Goal: Use online tool/utility: Utilize a website feature to perform a specific function

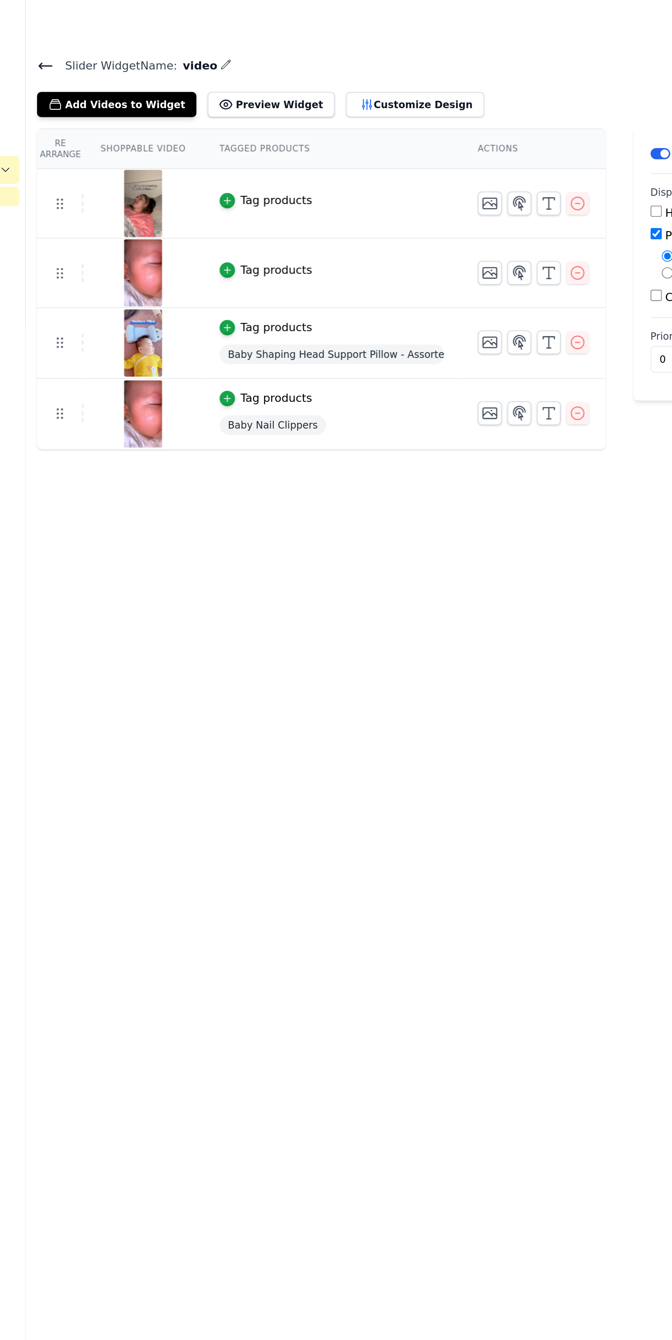
click at [282, 61] on button "Customize Design" at bounding box center [320, 61] width 81 height 15
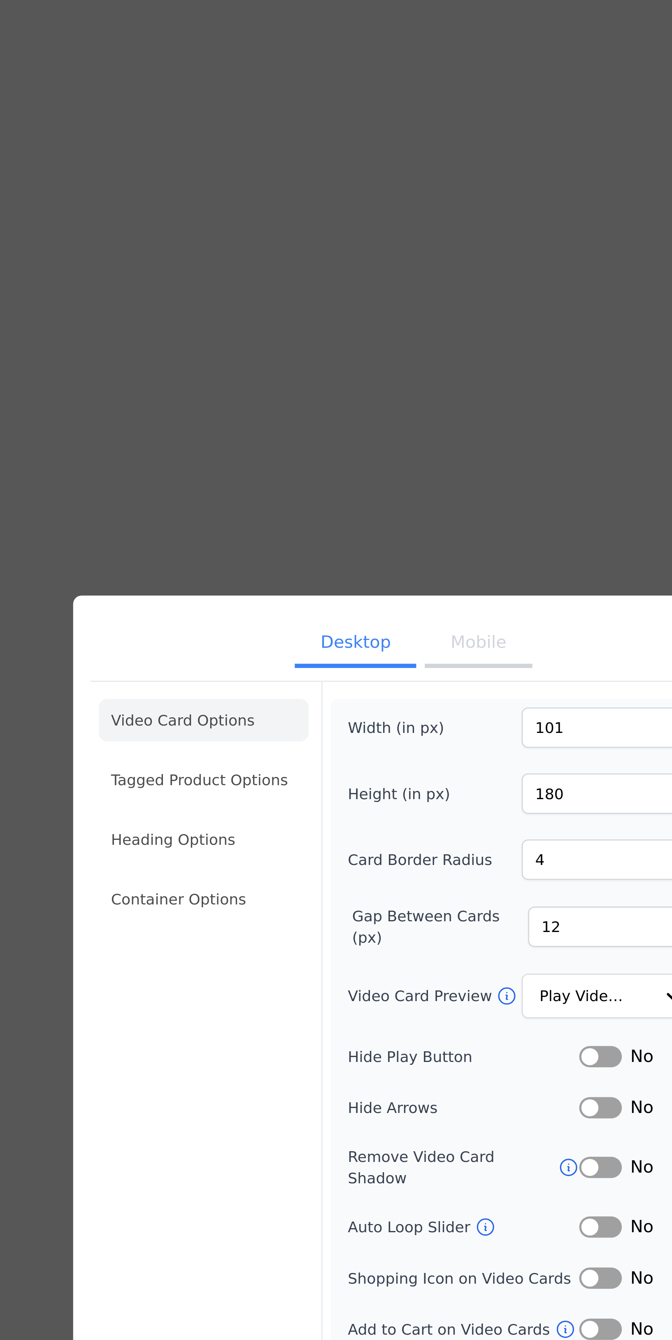
click at [350, 242] on button "Mobile" at bounding box center [360, 526] width 41 height 18
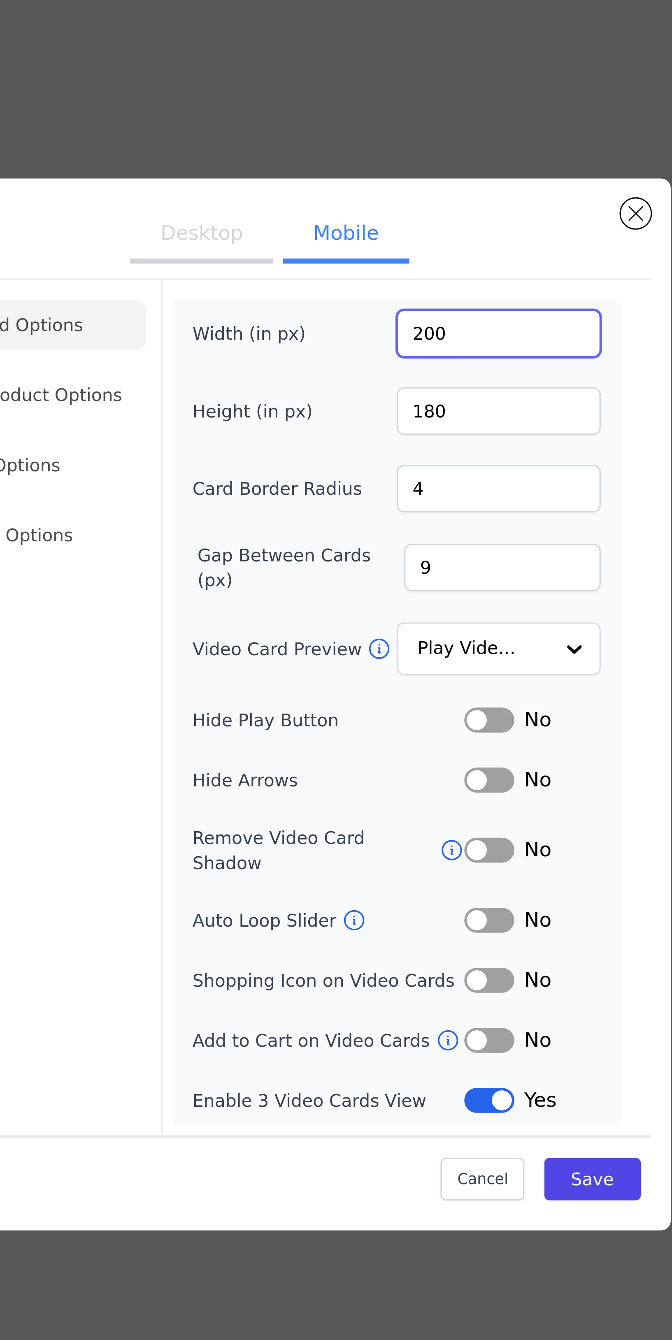
click at [408, 242] on input "200" at bounding box center [411, 549] width 67 height 16
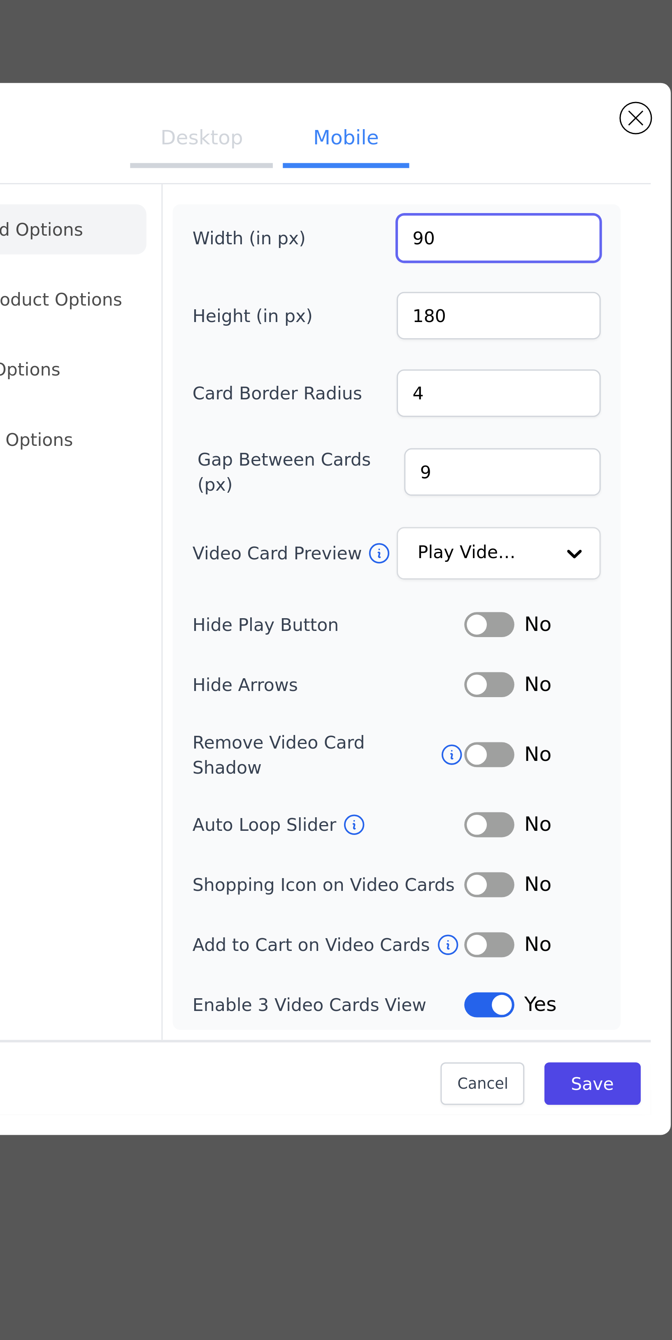
click at [392, 242] on input "90" at bounding box center [411, 549] width 67 height 16
type input "20"
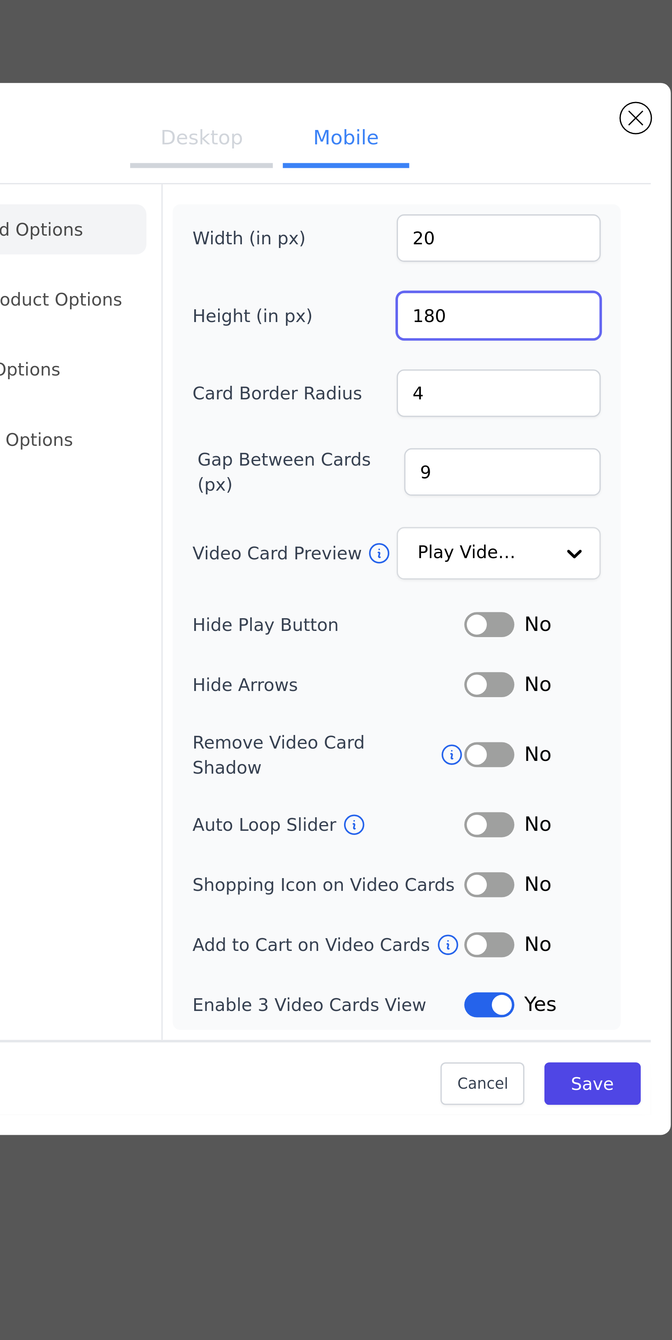
click at [400, 242] on input "180" at bounding box center [411, 574] width 67 height 16
click at [391, 242] on input "140" at bounding box center [411, 574] width 67 height 16
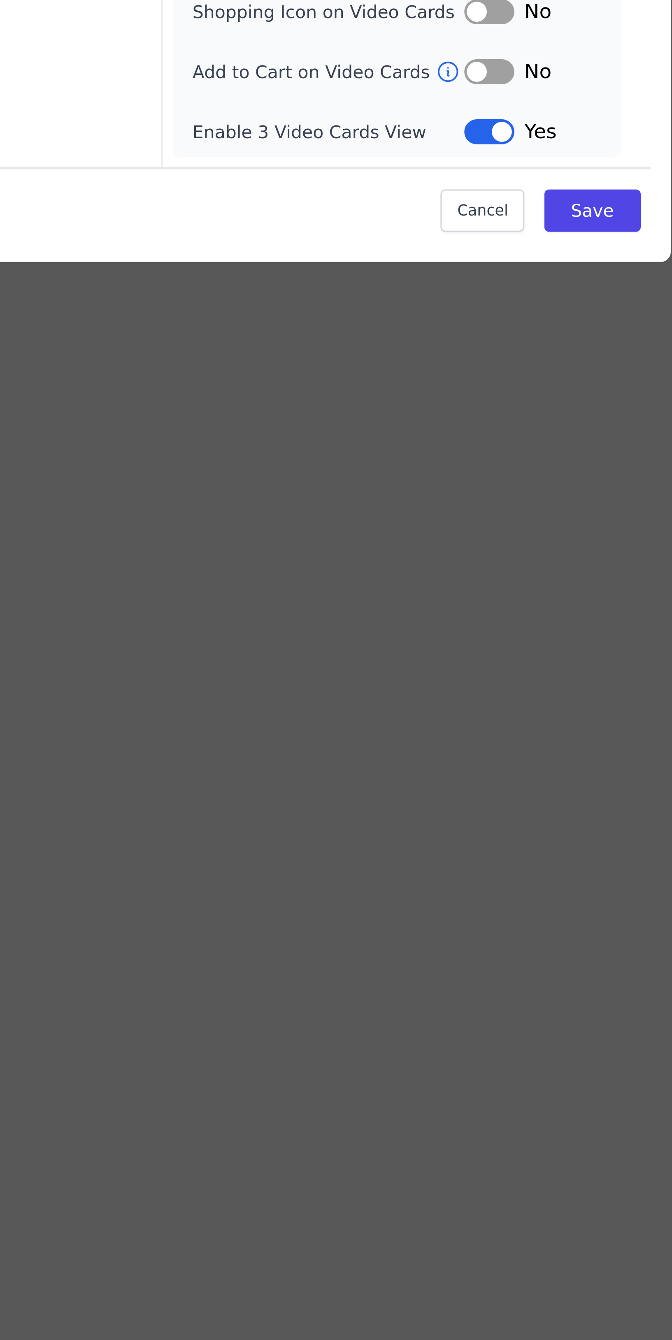
type input "40"
click at [444, 242] on button "Save" at bounding box center [441, 826] width 31 height 14
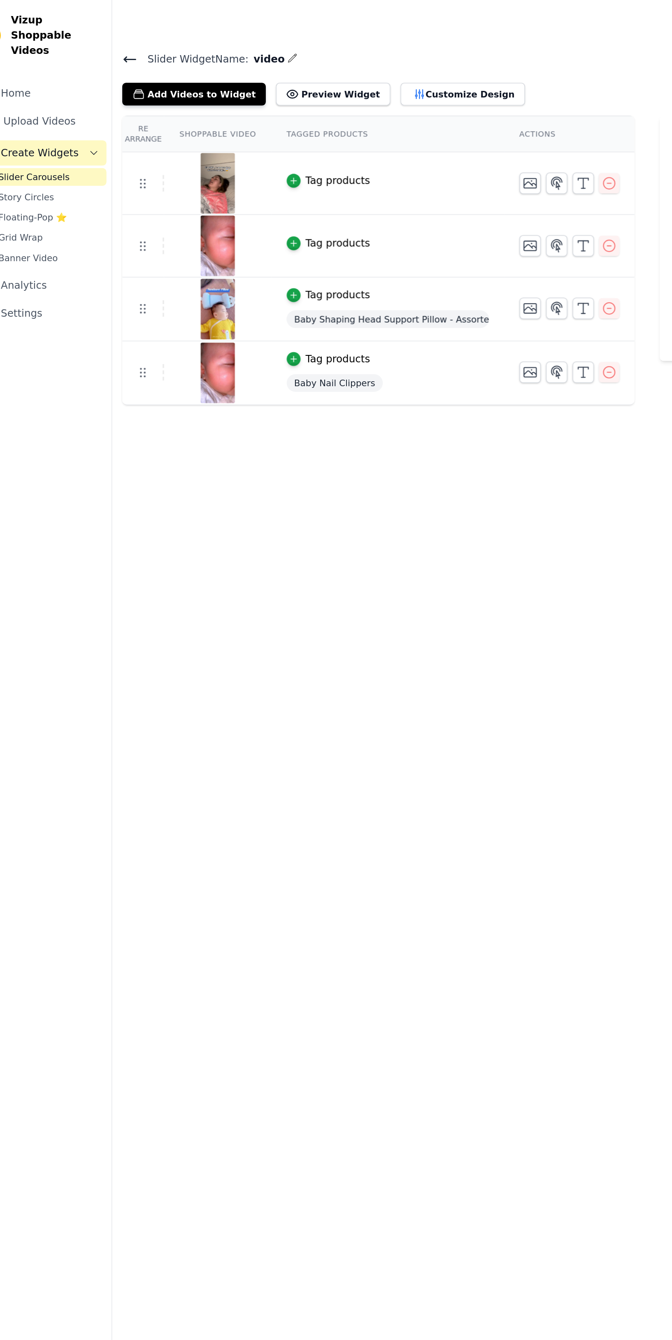
click at [290, 62] on button "Customize Design" at bounding box center [320, 61] width 81 height 15
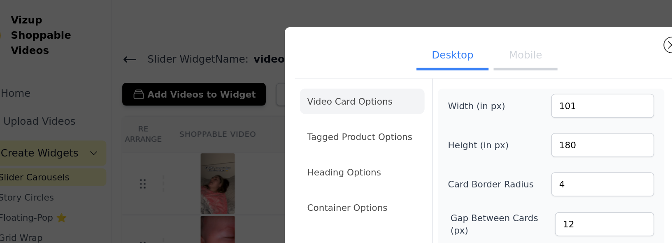
click at [360, 39] on button "Mobile" at bounding box center [360, 37] width 41 height 18
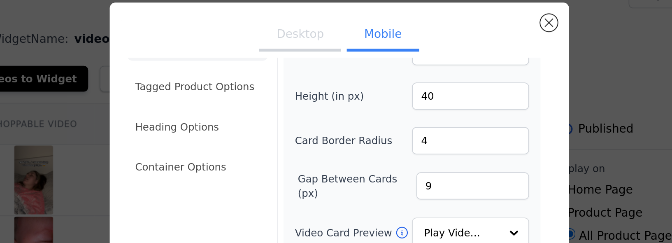
scroll to position [23, 0]
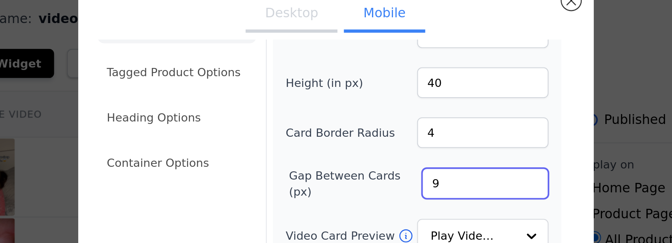
click at [393, 123] on input "9" at bounding box center [412, 123] width 65 height 16
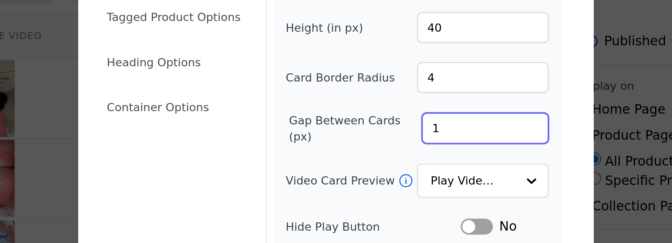
scroll to position [9, 0]
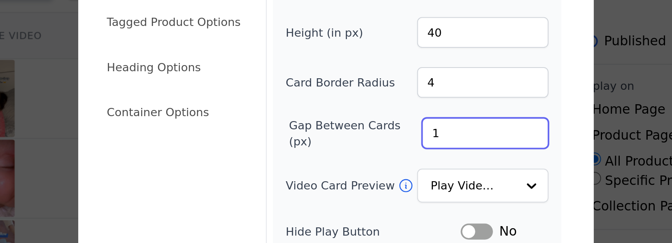
type input "1"
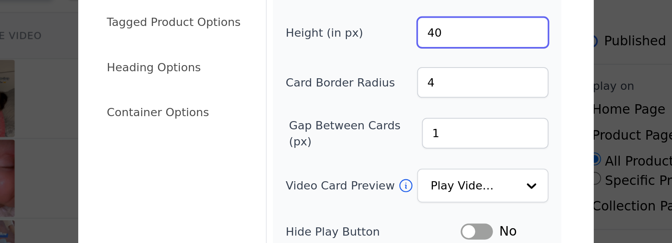
click at [403, 87] on input "40" at bounding box center [411, 86] width 67 height 16
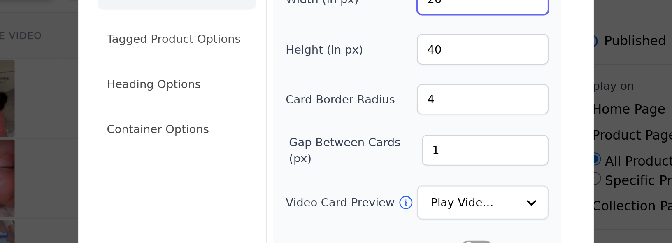
click at [407, 75] on input "20" at bounding box center [411, 69] width 67 height 16
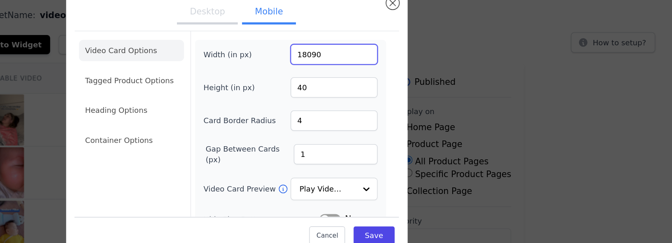
click at [419, 74] on input "18090" at bounding box center [411, 69] width 67 height 16
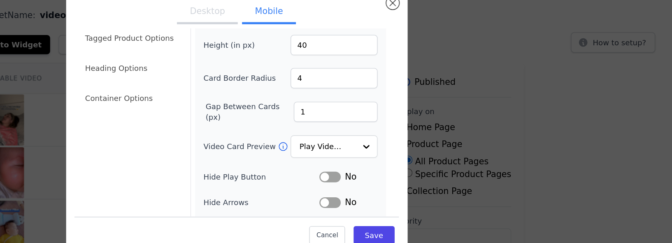
scroll to position [34, 0]
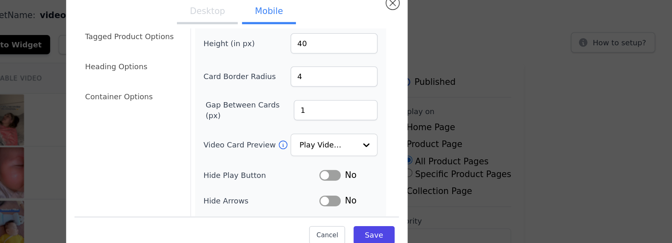
type input "180"
click at [412, 63] on input "40" at bounding box center [411, 61] width 67 height 16
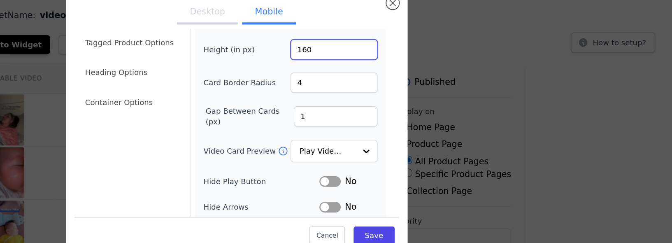
scroll to position [30, 0]
type input "160"
click at [507, 57] on div "Desktop Mobile Video Card Options Tagged Product Options Heading Options Contai…" at bounding box center [335, 122] width 645 height 234
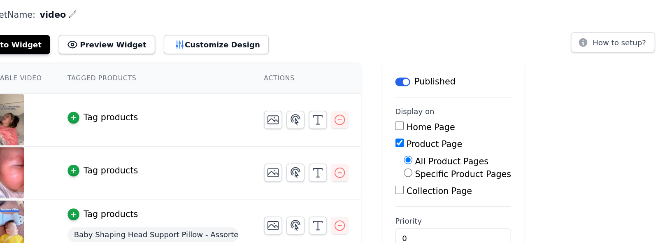
click at [292, 66] on button "Customize Design" at bounding box center [320, 61] width 81 height 15
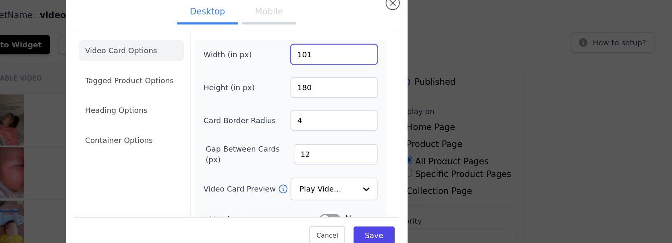
click at [408, 74] on input "101" at bounding box center [411, 69] width 67 height 16
click at [413, 75] on input "180270" at bounding box center [411, 69] width 67 height 16
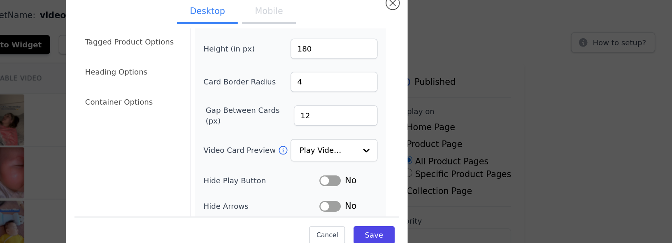
scroll to position [31, 0]
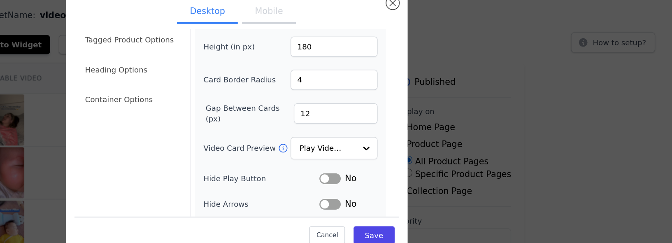
type input "180"
click at [409, 65] on input "180" at bounding box center [411, 63] width 67 height 16
click at [421, 70] on input "160480" at bounding box center [411, 63] width 67 height 16
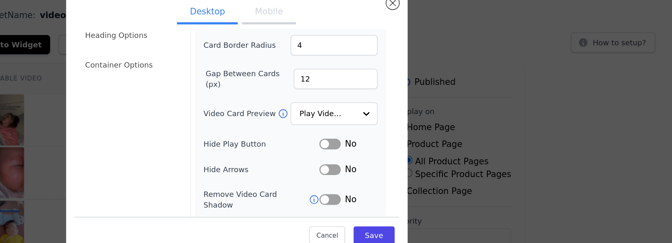
scroll to position [73, 0]
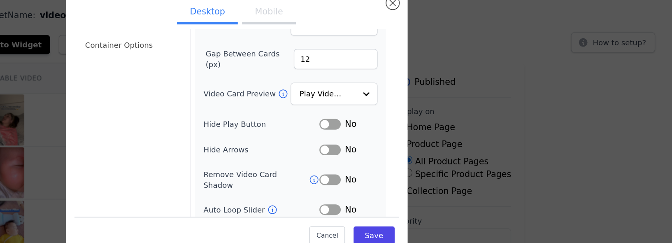
type input "160"
click at [403, 76] on input "12" at bounding box center [412, 73] width 65 height 16
type input "1"
type input "0"
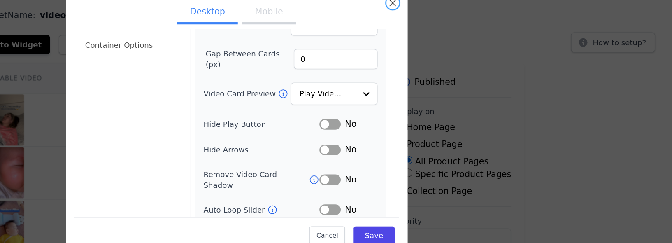
click at [456, 33] on button "Close modal" at bounding box center [456, 29] width 10 height 10
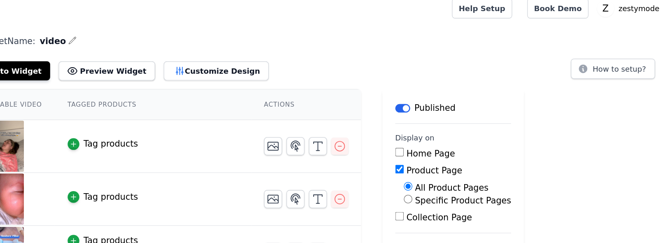
click at [280, 64] on button "Customize Design" at bounding box center [320, 61] width 81 height 15
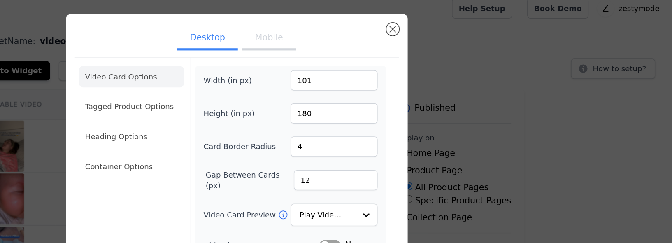
click at [360, 46] on button "Mobile" at bounding box center [360, 37] width 41 height 18
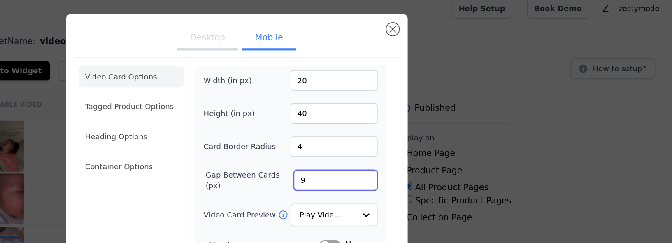
click at [403, 151] on input "9" at bounding box center [412, 146] width 65 height 16
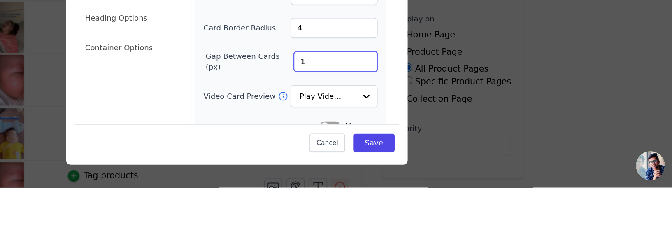
type input "1"
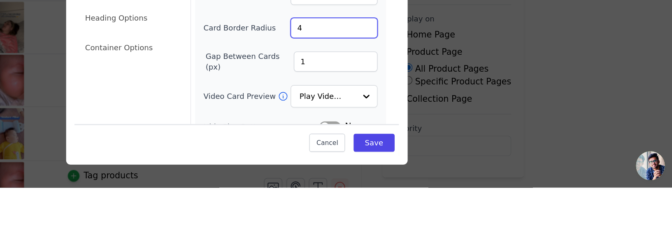
click at [393, 123] on input "4" at bounding box center [411, 120] width 67 height 16
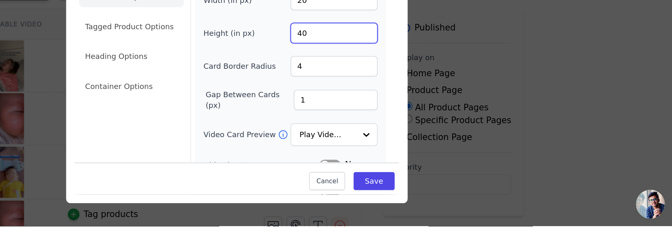
click at [402, 101] on input "40" at bounding box center [411, 94] width 67 height 16
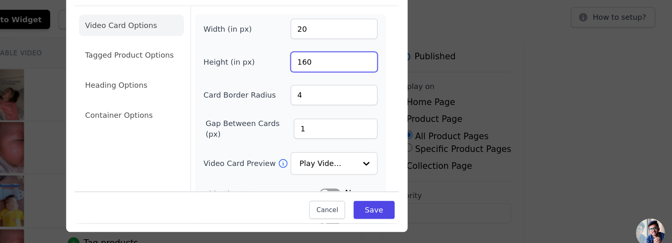
type input "160"
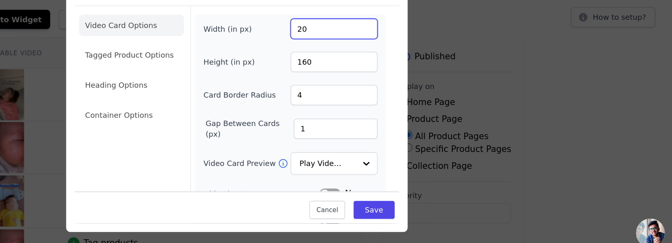
click at [404, 74] on input "20" at bounding box center [411, 69] width 67 height 16
click at [418, 76] on input "18090" at bounding box center [411, 69] width 67 height 16
click at [412, 75] on input "18090" at bounding box center [411, 69] width 67 height 16
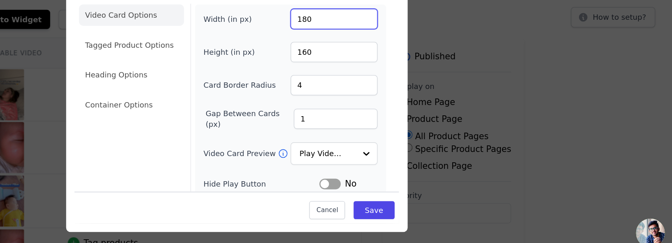
scroll to position [0, 0]
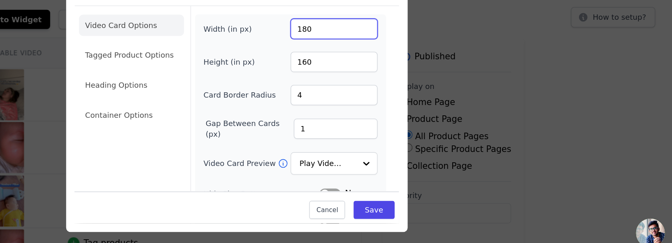
type input "180"
click at [242, 70] on li "Video Card Options" at bounding box center [254, 66] width 81 height 16
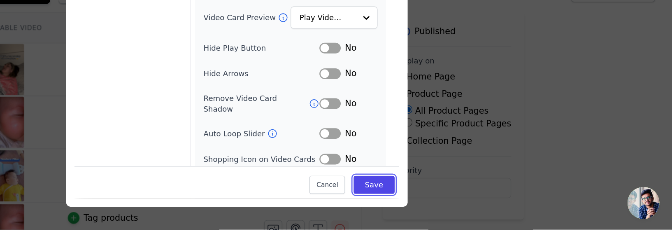
click at [442, 215] on button "Save" at bounding box center [441, 208] width 31 height 14
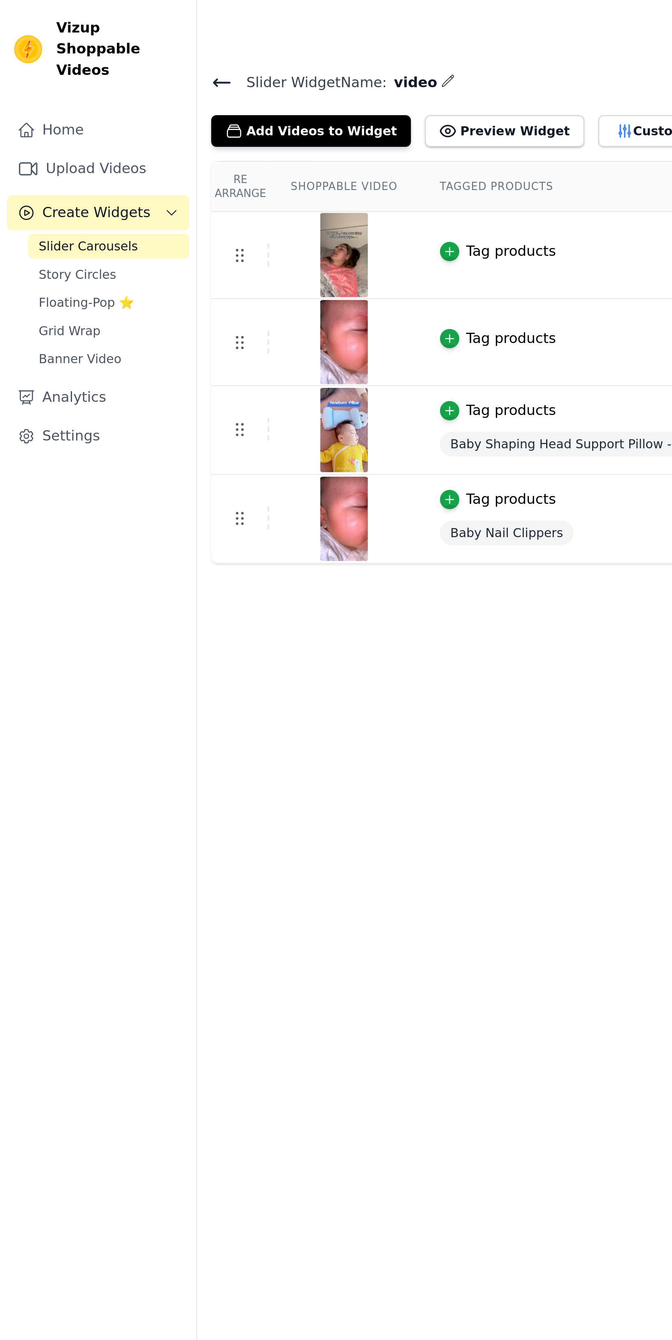
click at [282, 57] on button "Customize Design" at bounding box center [320, 61] width 81 height 15
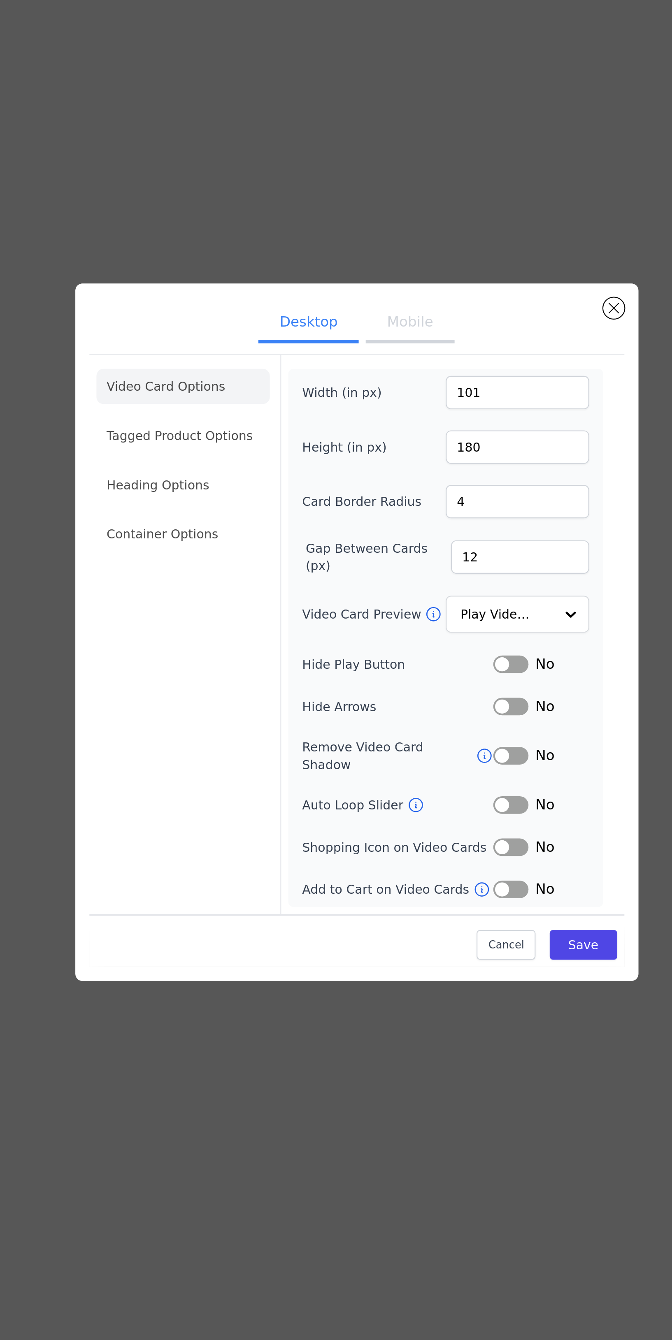
click at [354, 535] on button "Mobile" at bounding box center [360, 526] width 41 height 18
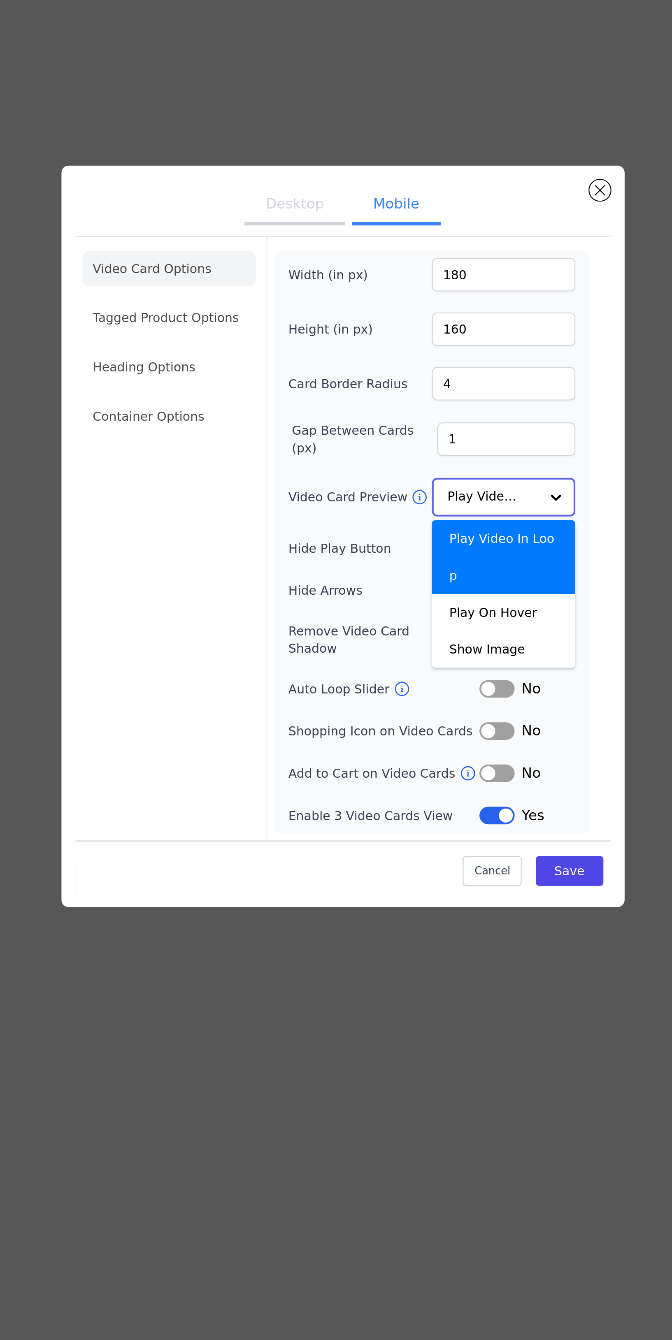
click at [425, 660] on input "Video Card Preview" at bounding box center [406, 652] width 42 height 16
click at [422, 697] on div "Play Video In Loop" at bounding box center [411, 680] width 67 height 35
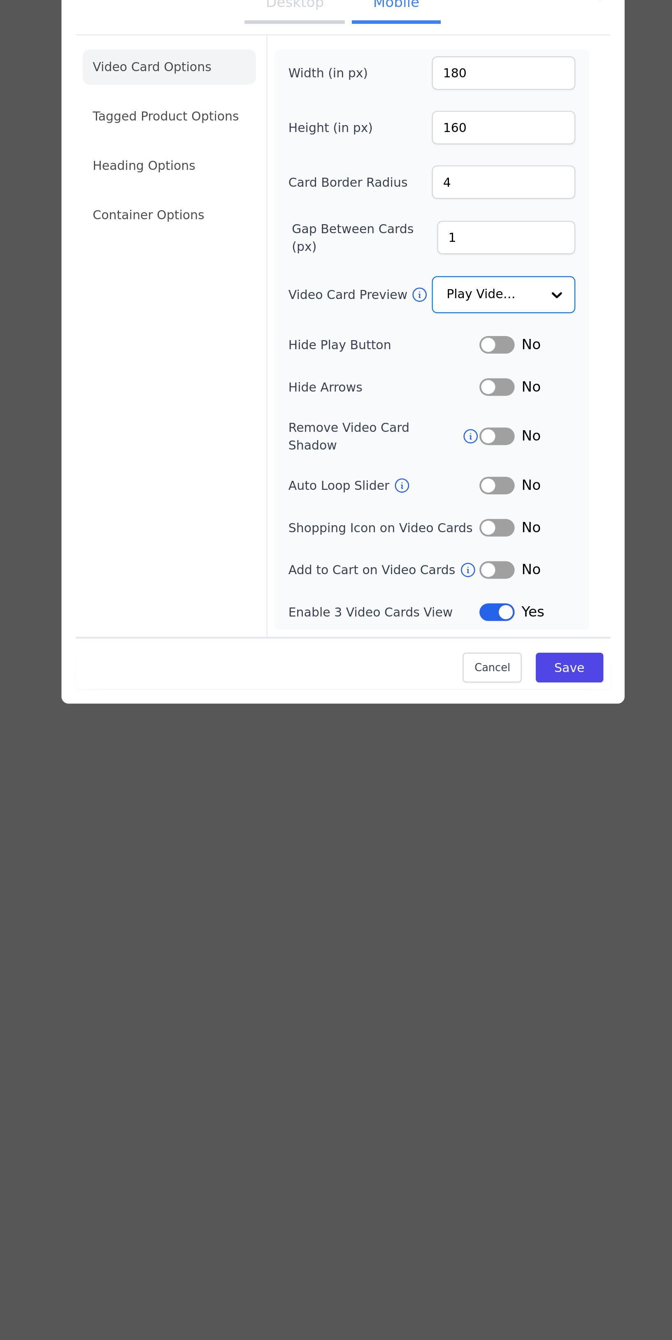
click at [263, 619] on li "Tagged Product Options" at bounding box center [254, 614] width 81 height 16
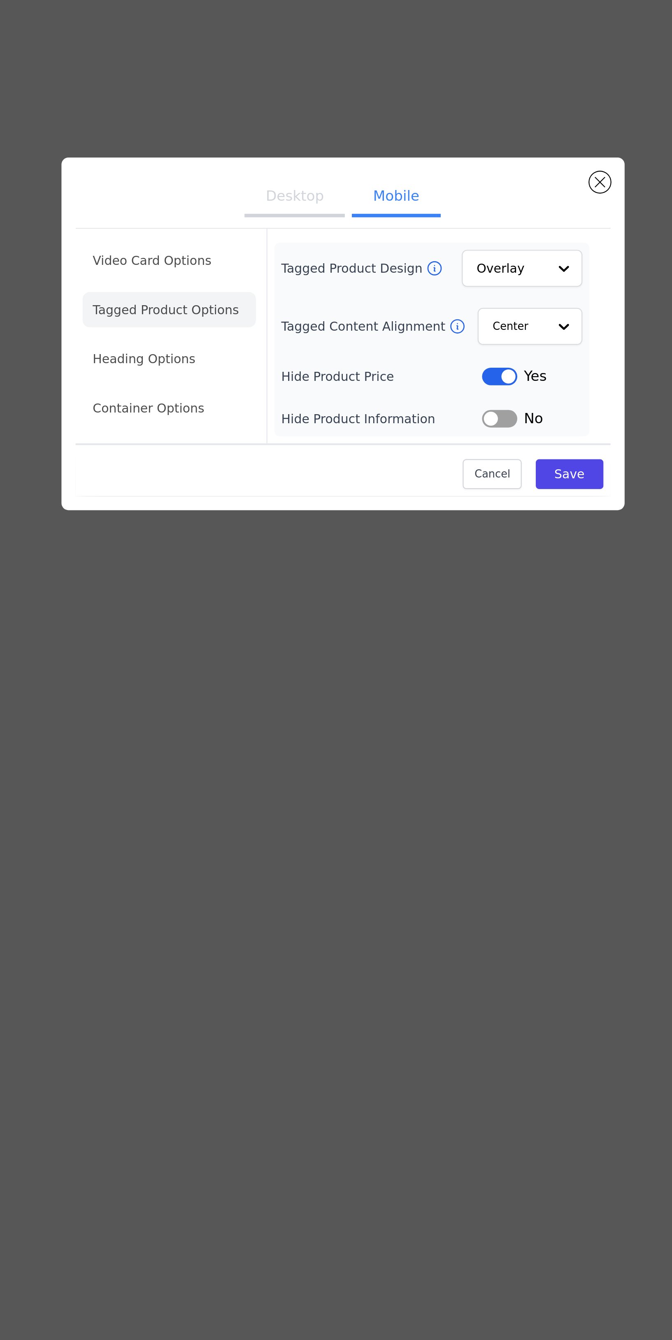
click at [247, 690] on li "Heading Options" at bounding box center [254, 682] width 81 height 16
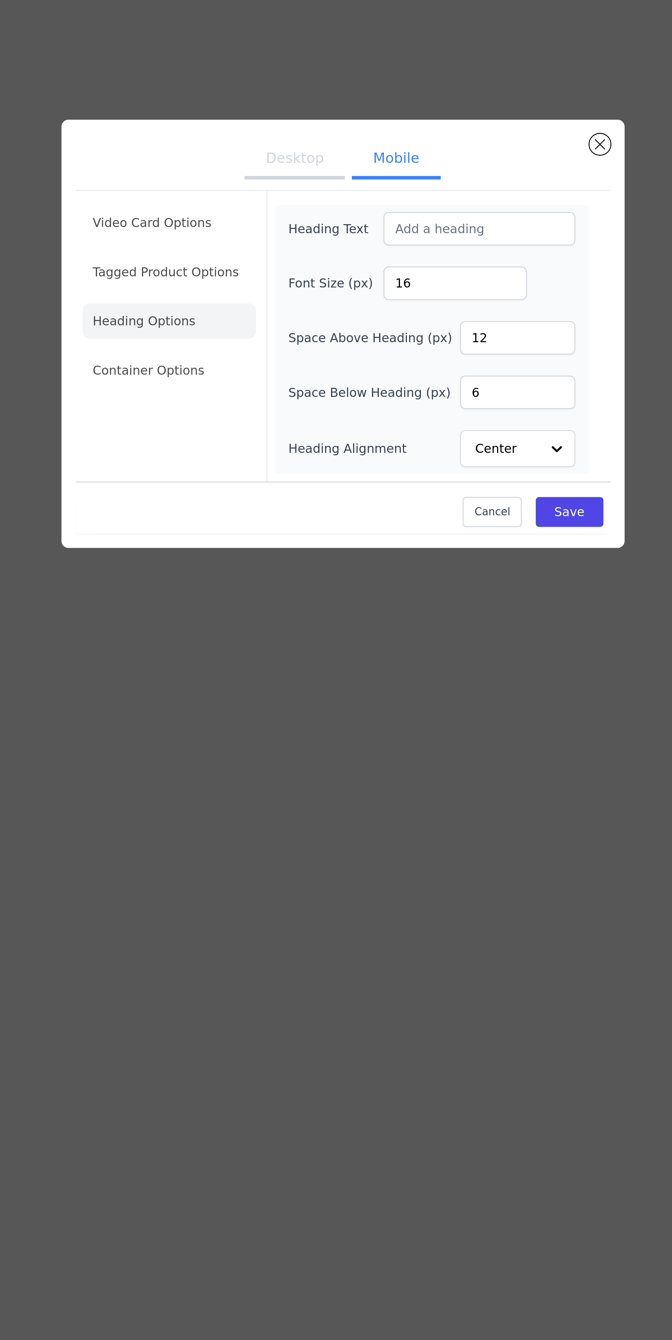
click at [247, 696] on li "Container Options" at bounding box center [254, 687] width 81 height 16
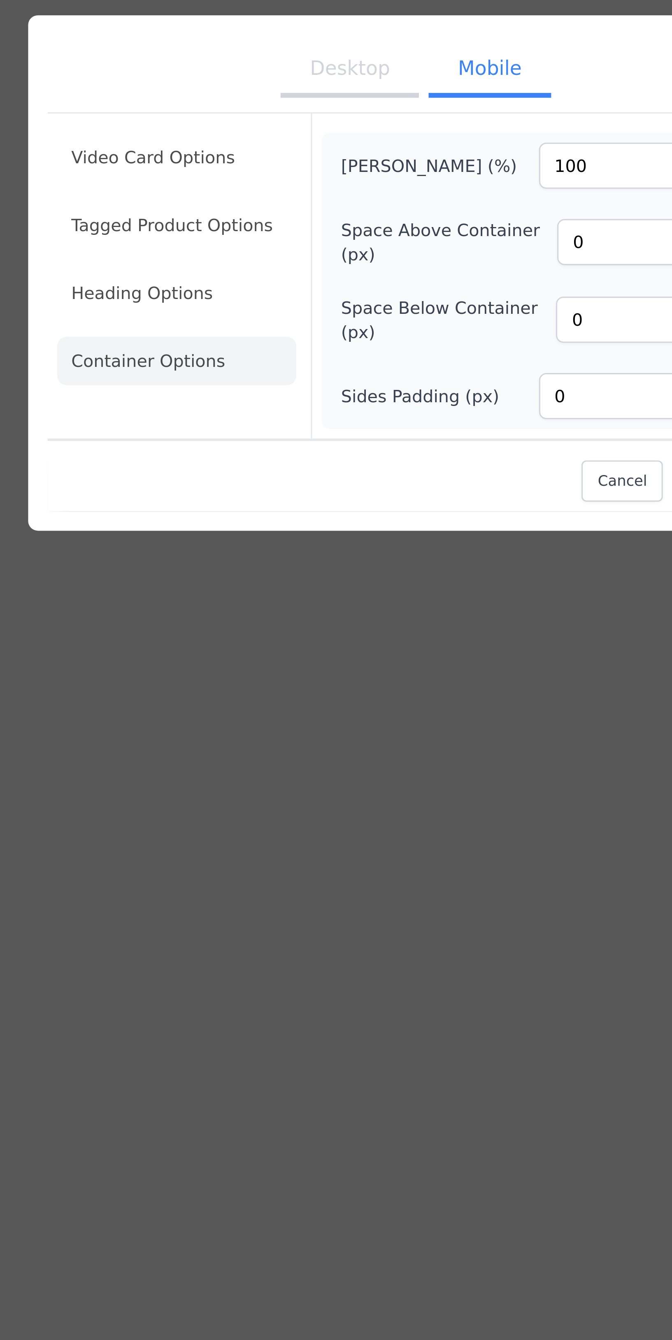
click at [230, 662] on li "Video Card Options" at bounding box center [254, 654] width 81 height 16
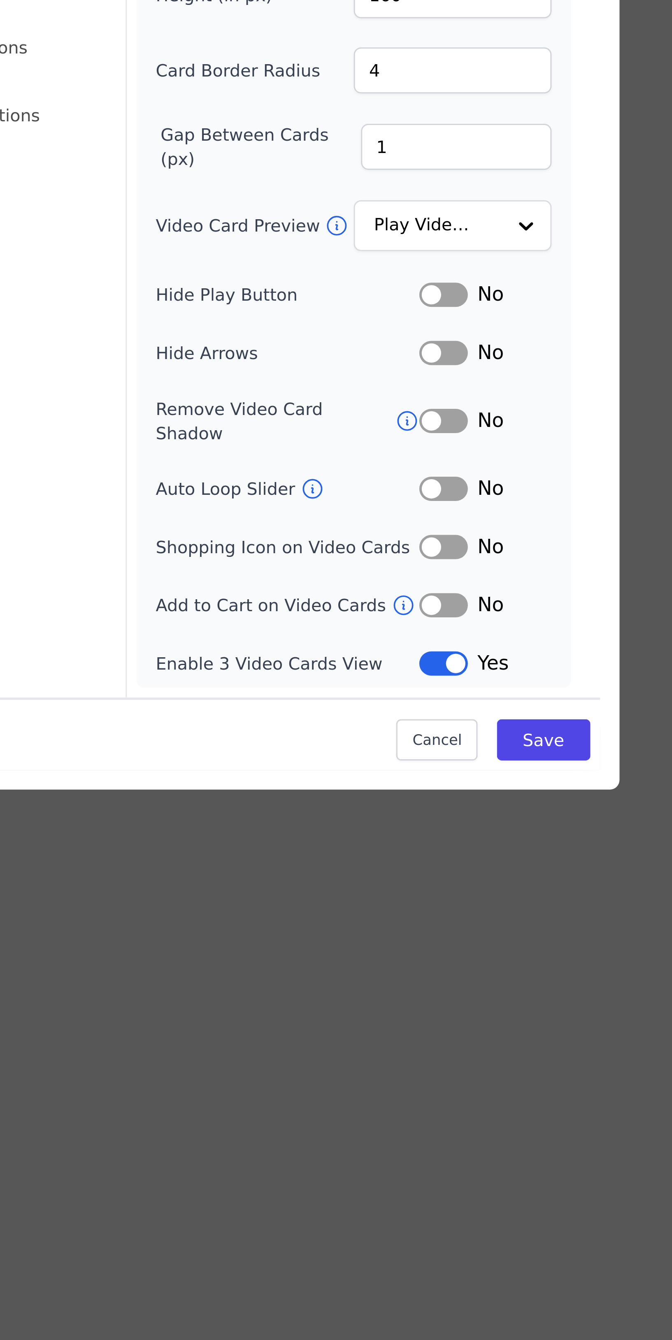
click at [406, 745] on button "Label" at bounding box center [408, 741] width 16 height 8
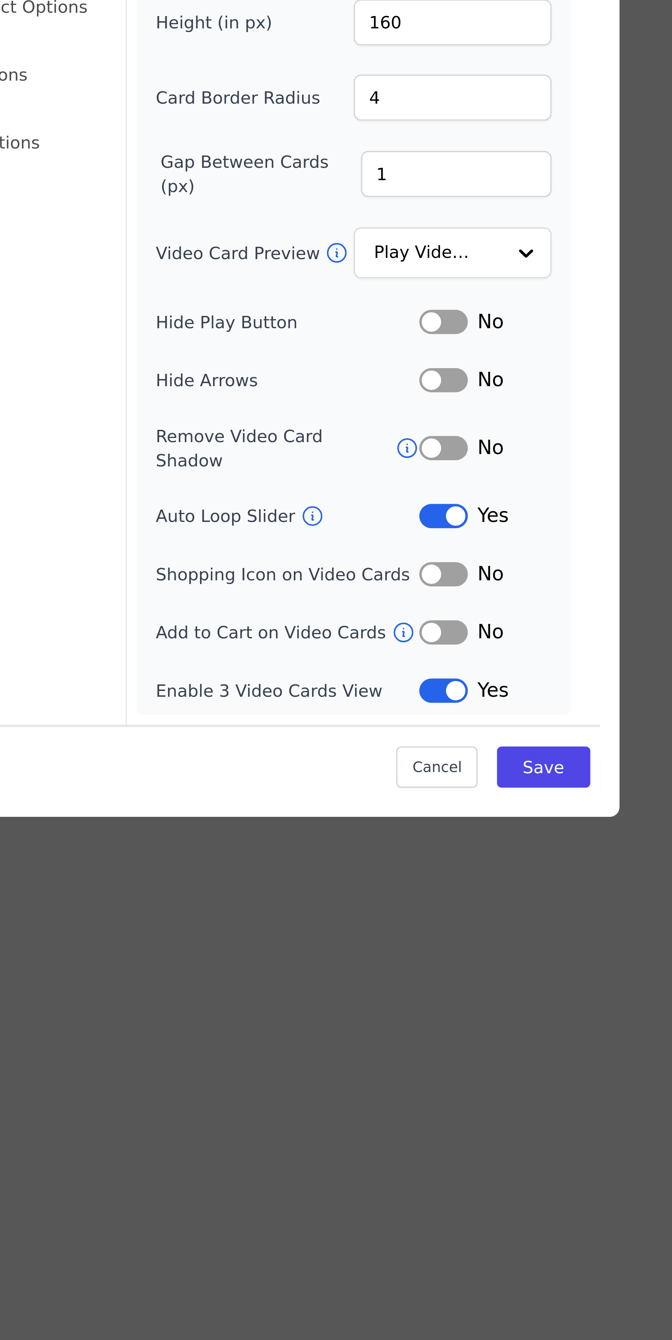
click at [406, 805] on button "Label" at bounding box center [408, 800] width 16 height 8
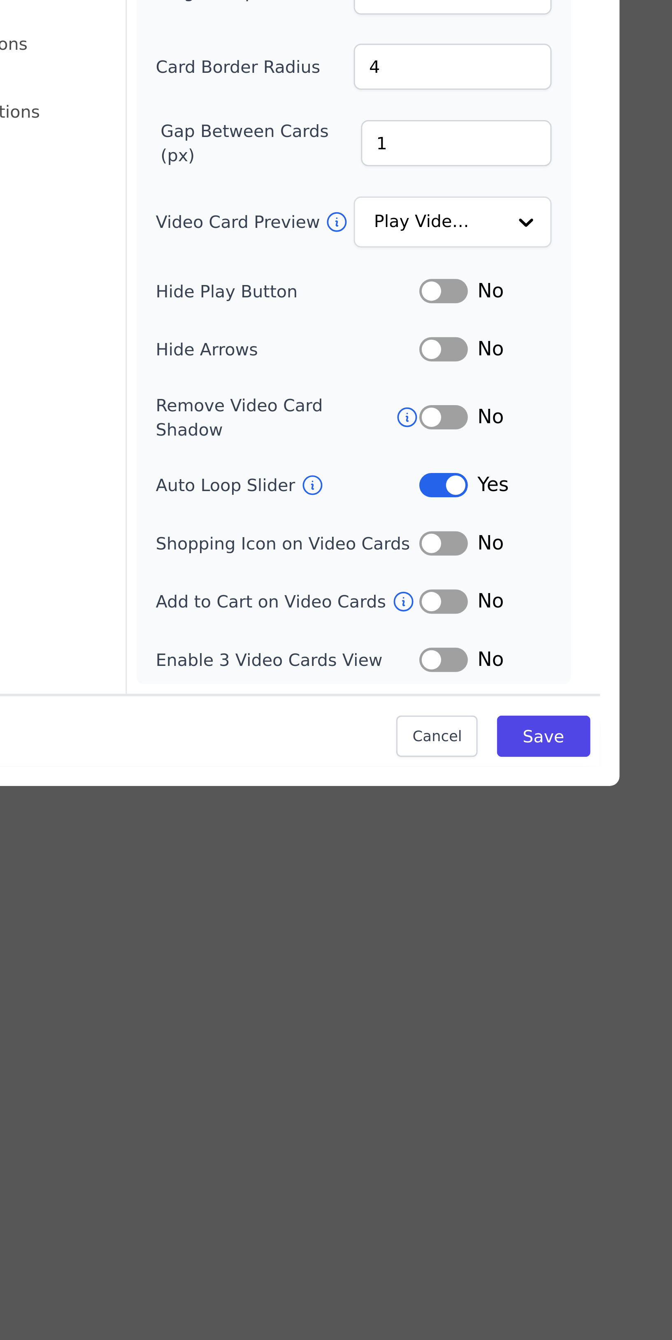
click at [408, 785] on button "Label" at bounding box center [408, 781] width 16 height 8
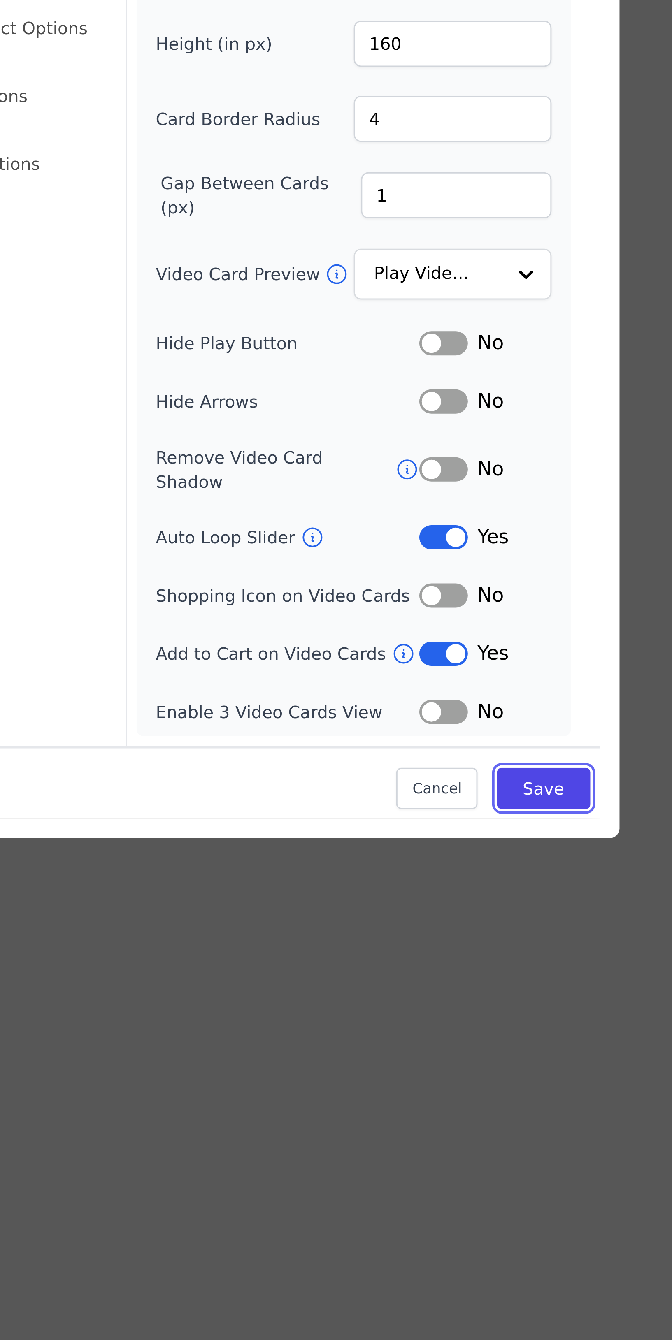
click at [441, 833] on button "Save" at bounding box center [441, 826] width 31 height 14
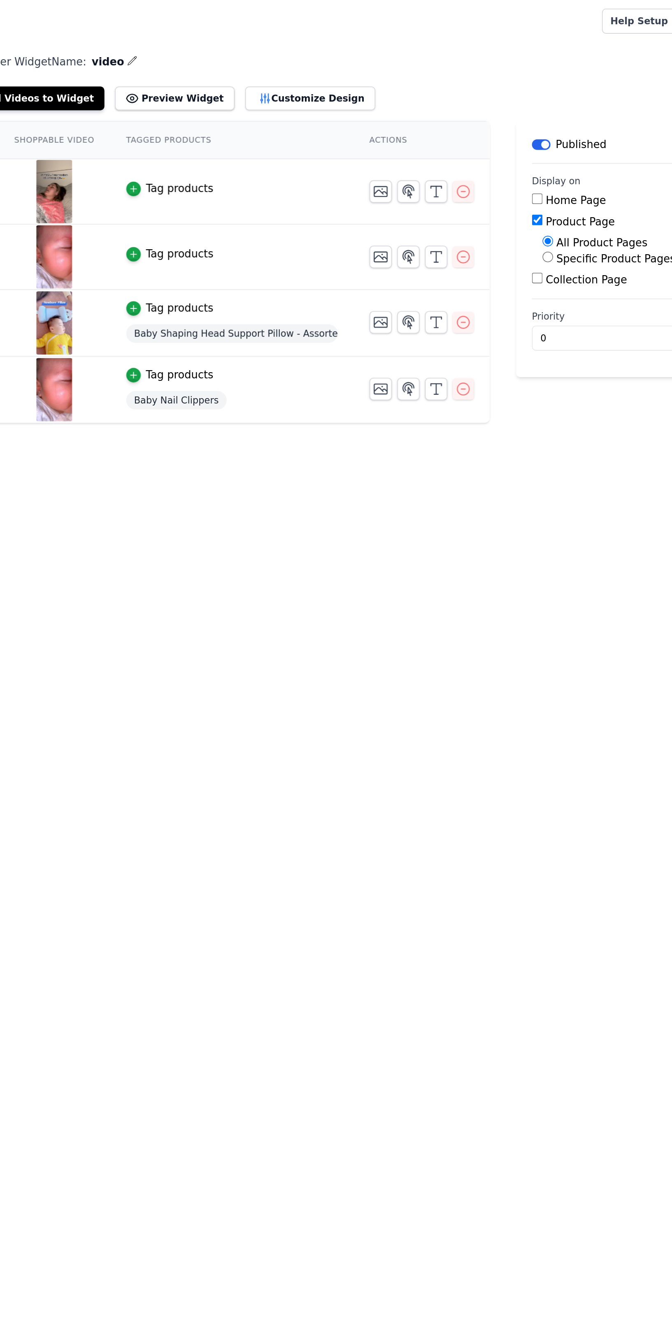
click at [296, 65] on button "Customize Design" at bounding box center [320, 61] width 81 height 15
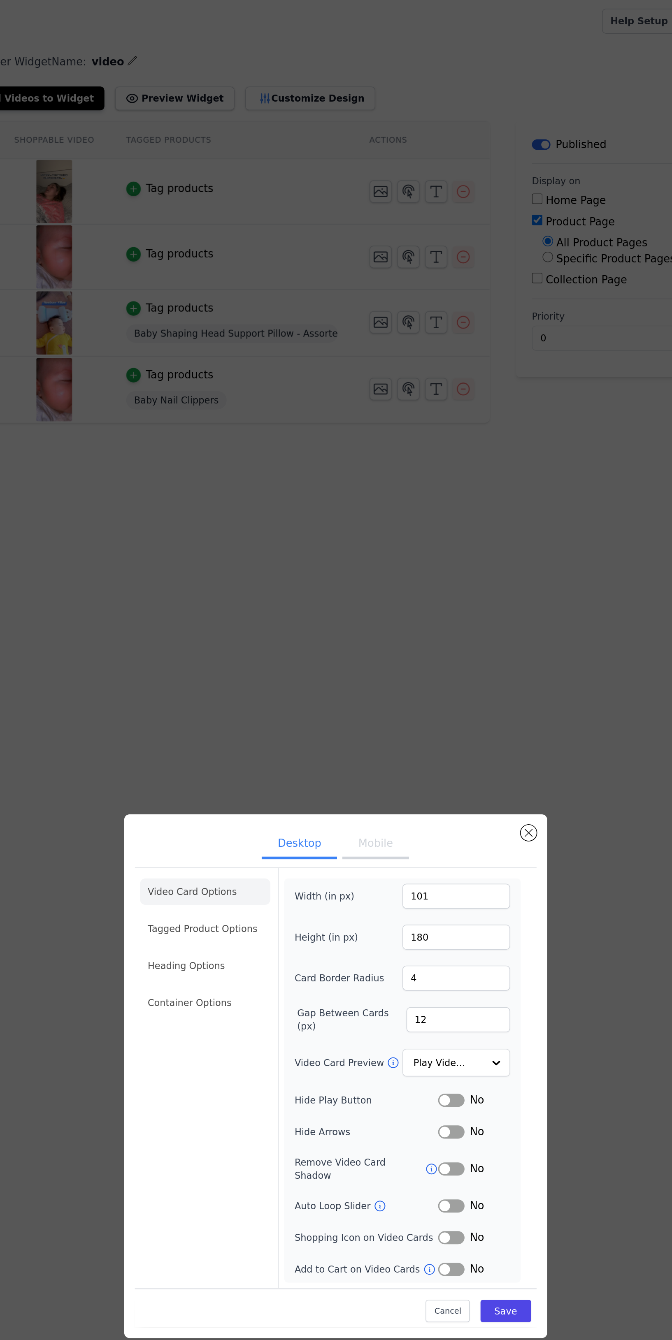
click at [362, 535] on button "Mobile" at bounding box center [360, 526] width 41 height 18
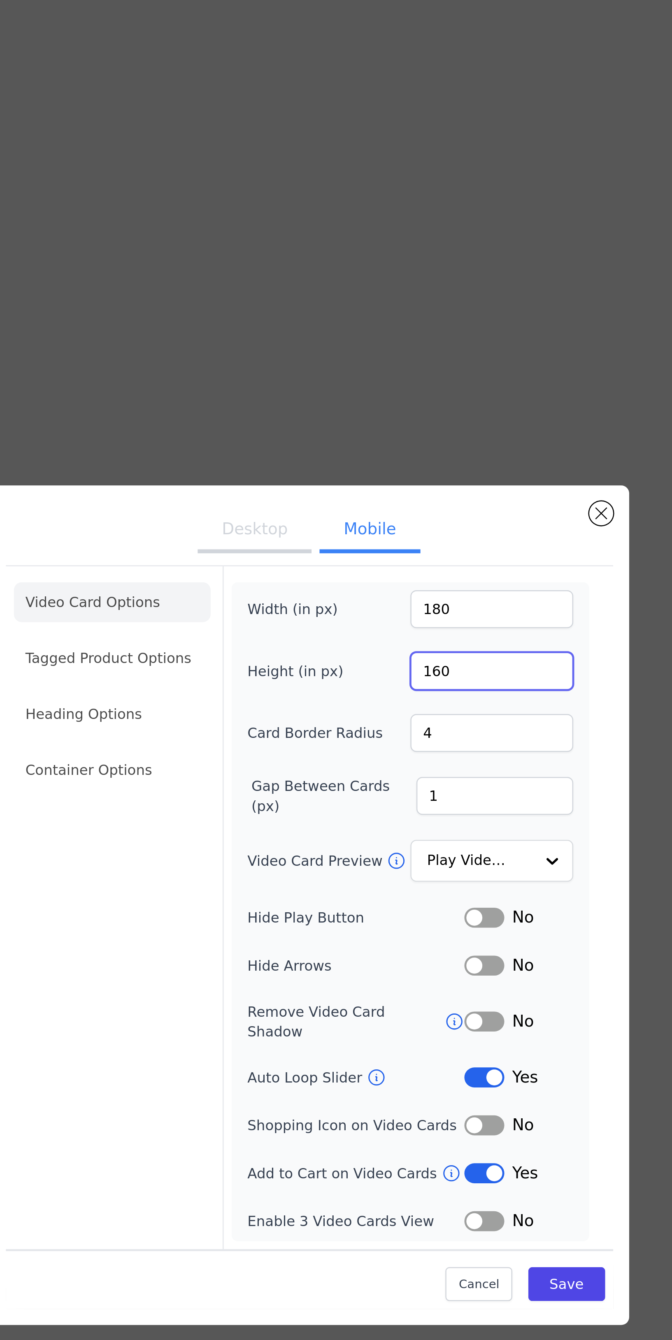
click at [400, 582] on input "160" at bounding box center [411, 574] width 67 height 16
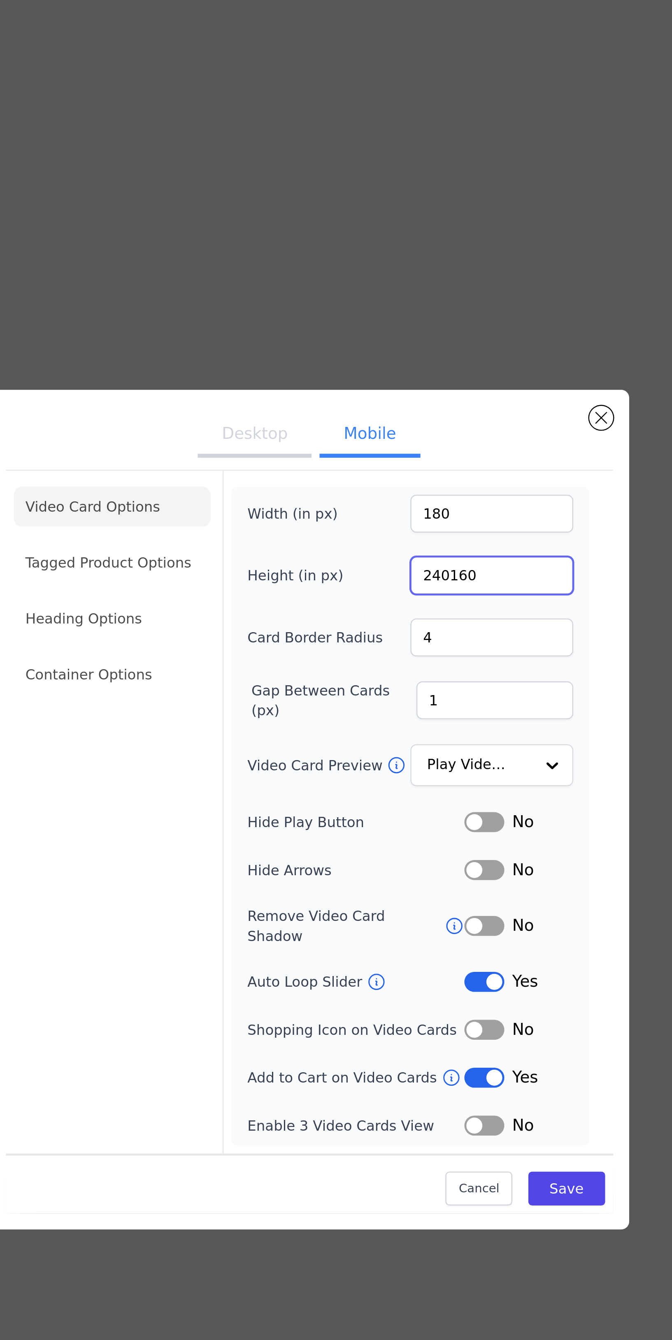
click at [417, 582] on input "240160" at bounding box center [411, 574] width 67 height 16
type input "240"
click at [402, 556] on input "180" at bounding box center [411, 549] width 67 height 16
click at [401, 556] on input "90" at bounding box center [411, 549] width 67 height 16
click at [414, 556] on input "12090" at bounding box center [411, 549] width 67 height 16
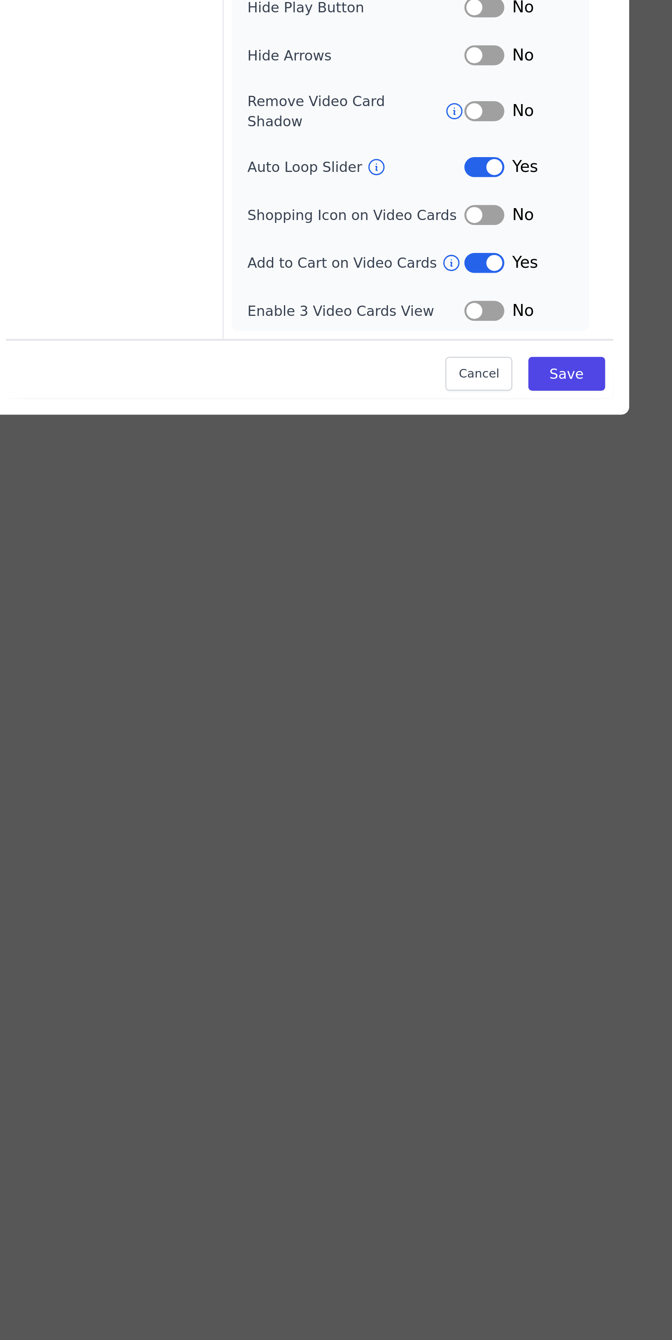
type input "120"
click at [449, 833] on button "Save" at bounding box center [441, 826] width 31 height 14
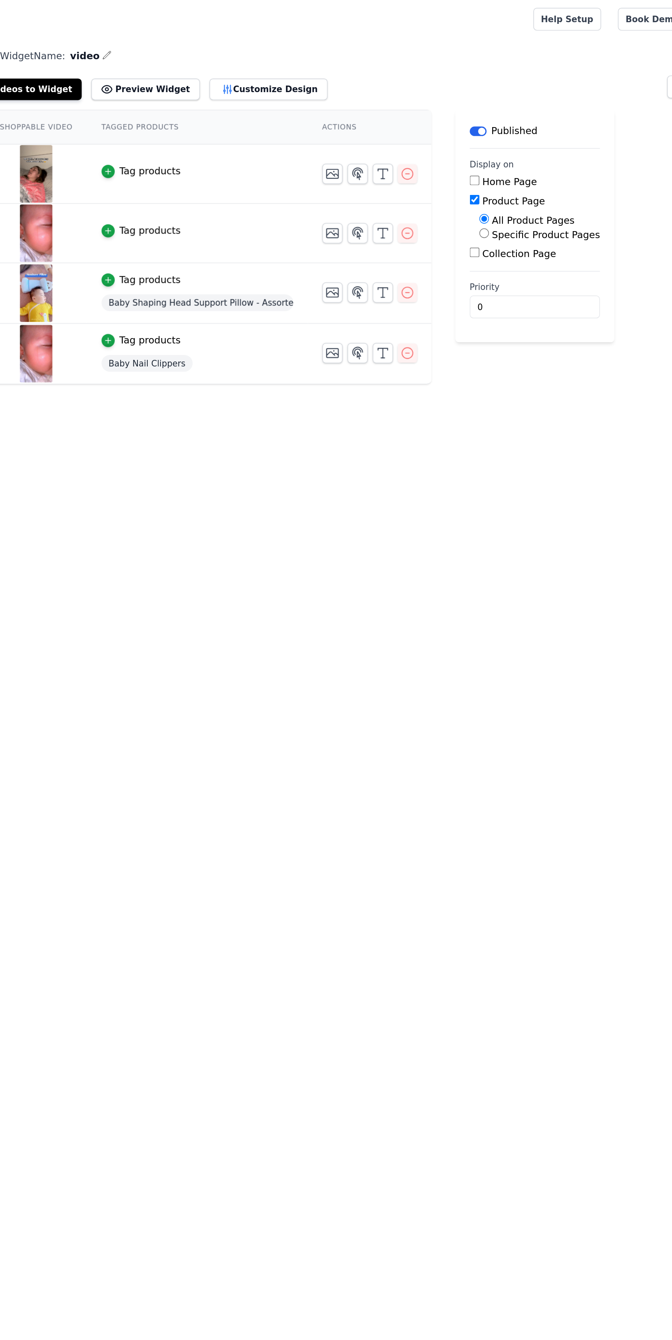
click at [296, 58] on button "Customize Design" at bounding box center [320, 61] width 81 height 15
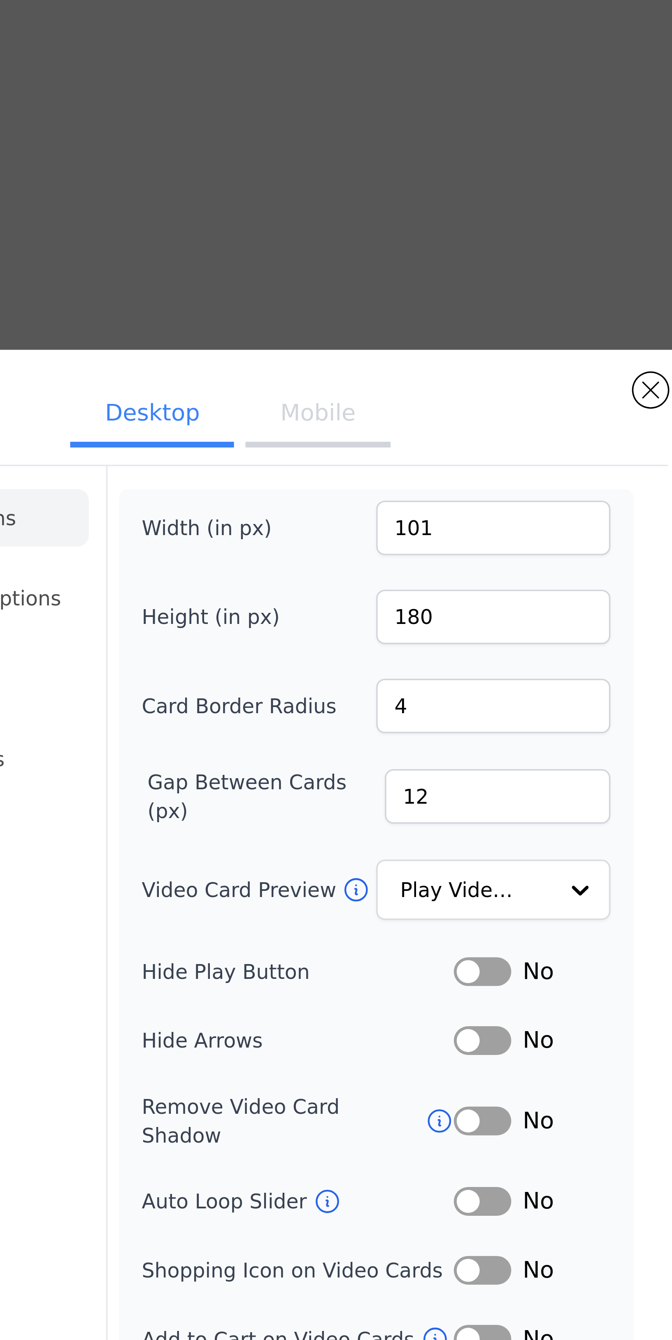
click at [363, 535] on button "Mobile" at bounding box center [360, 526] width 41 height 18
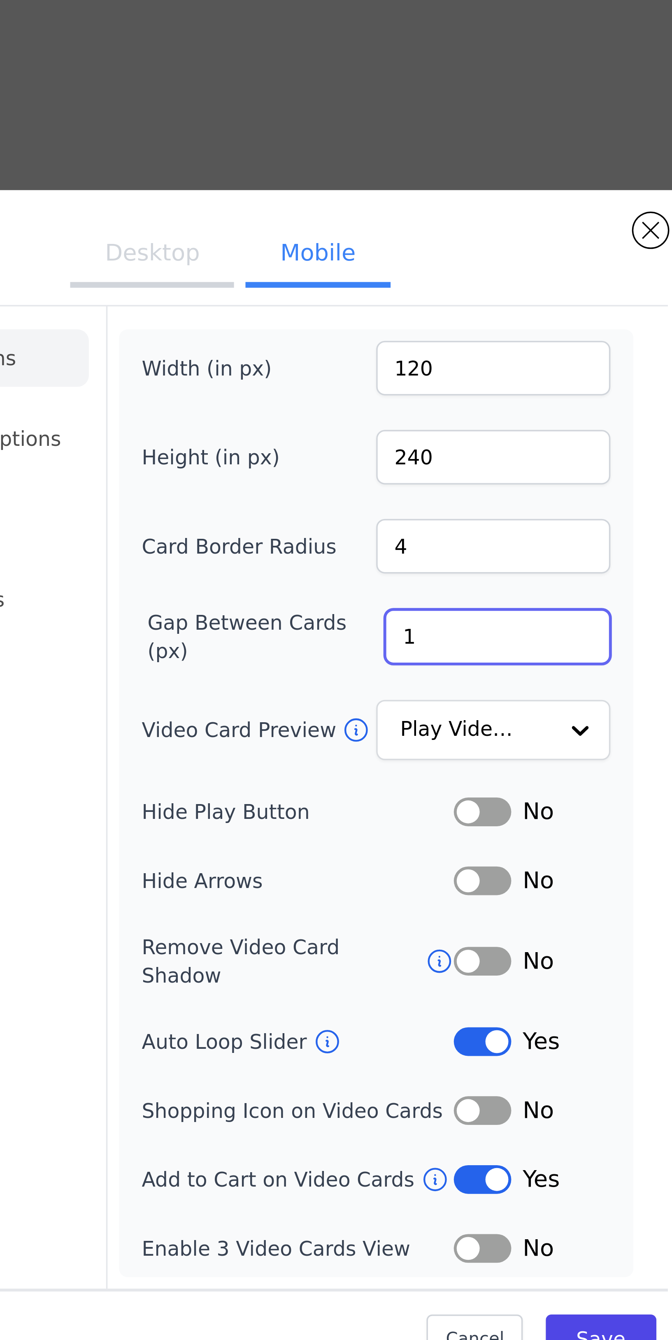
click at [389, 633] on input "1" at bounding box center [412, 625] width 65 height 16
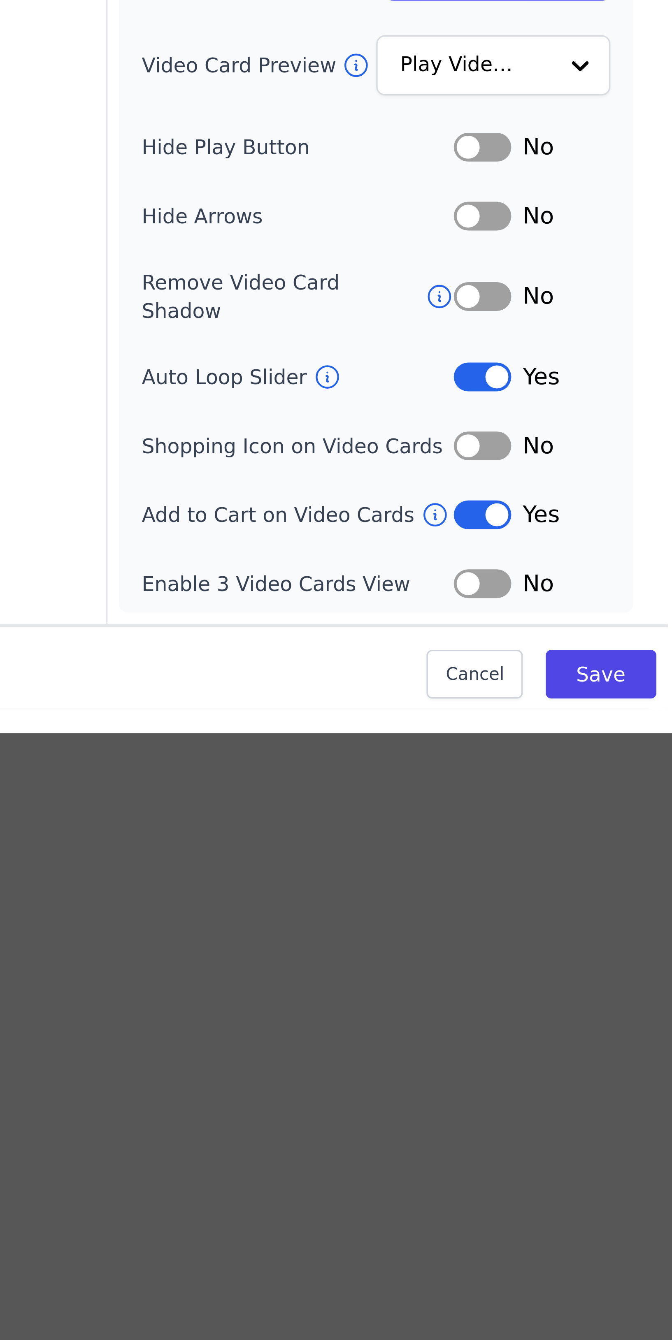
type input "2"
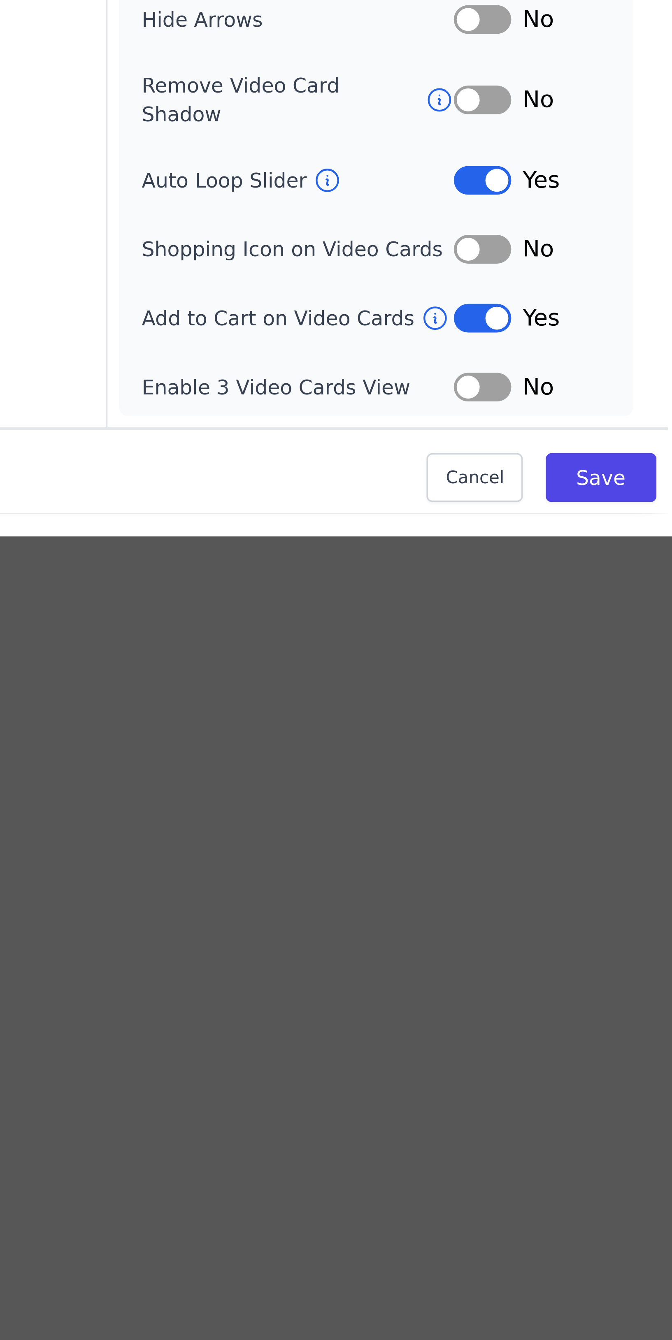
click at [407, 785] on button "Label" at bounding box center [408, 781] width 16 height 8
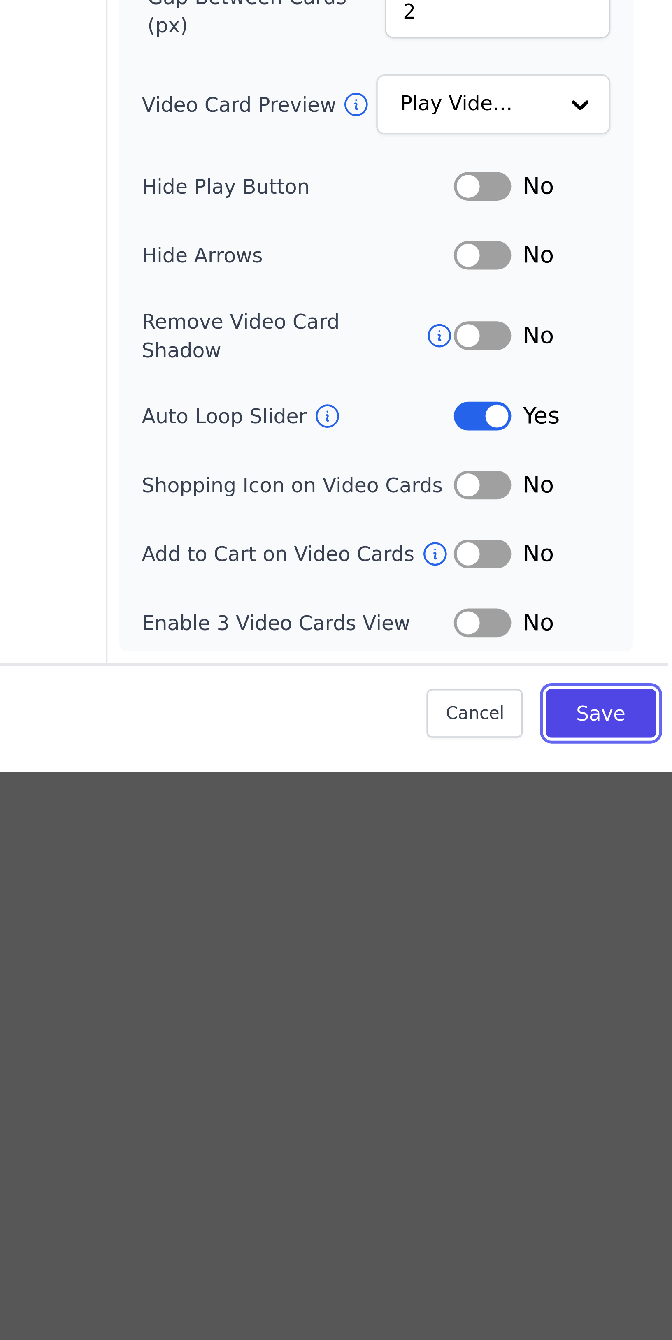
click at [441, 833] on button "Save" at bounding box center [441, 826] width 31 height 14
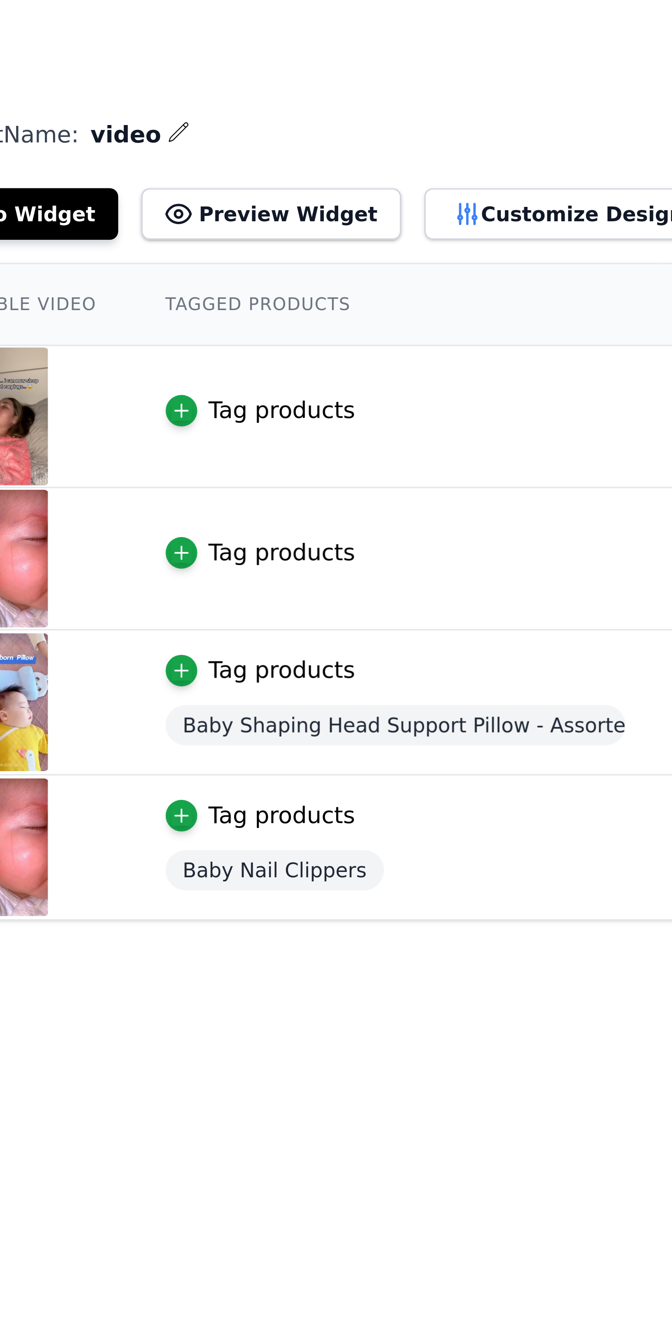
click at [224, 63] on button "Preview Widget" at bounding box center [236, 61] width 74 height 15
